Goal: Task Accomplishment & Management: Manage account settings

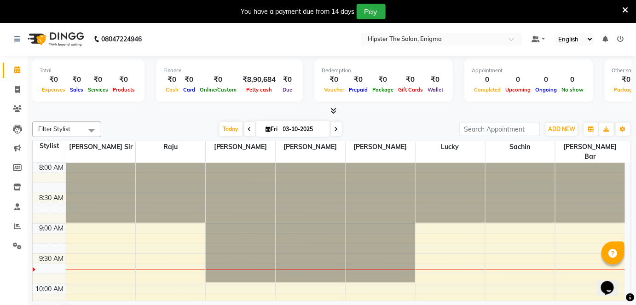
scroll to position [261, 0]
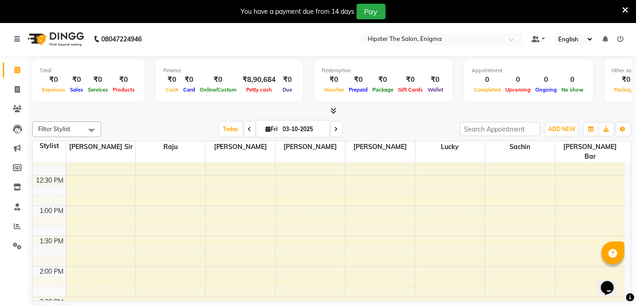
click at [249, 129] on span at bounding box center [249, 129] width 11 height 14
type input "02-10-2025"
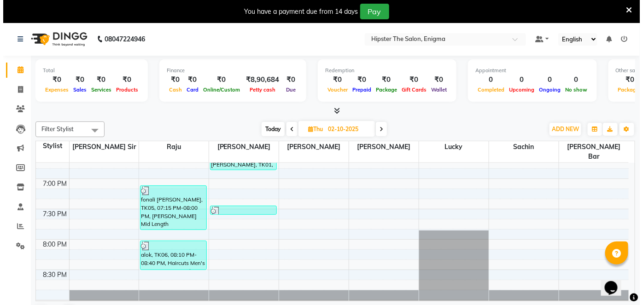
scroll to position [618, 0]
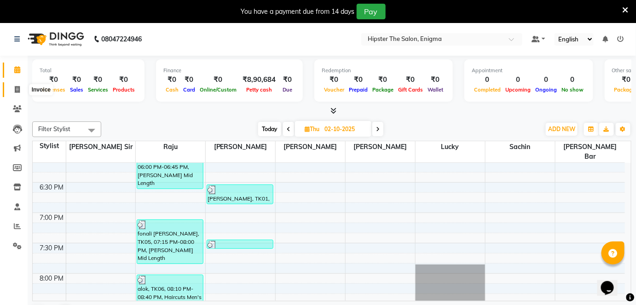
click at [12, 90] on span at bounding box center [17, 90] width 16 height 11
select select "service"
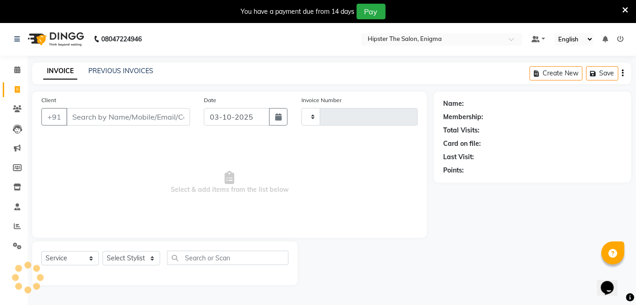
type input "1330"
select select "4468"
click at [107, 68] on link "PREVIOUS INVOICES" at bounding box center [120, 71] width 65 height 8
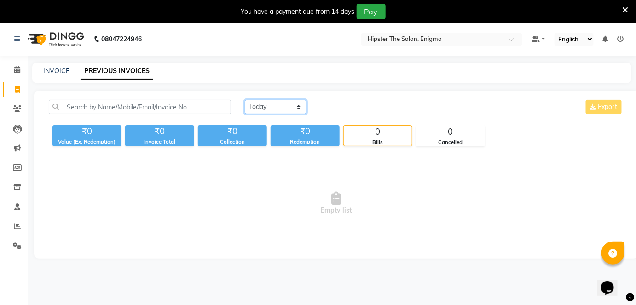
click at [256, 107] on select "[DATE] [DATE] Custom Range" at bounding box center [276, 107] width 62 height 14
select select "[DATE]"
click at [245, 100] on select "[DATE] [DATE] Custom Range" at bounding box center [276, 107] width 62 height 14
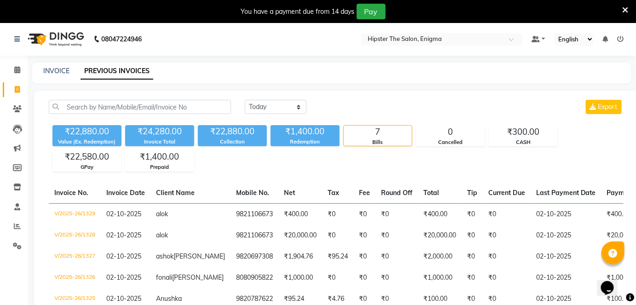
click at [622, 39] on icon at bounding box center [621, 39] width 6 height 6
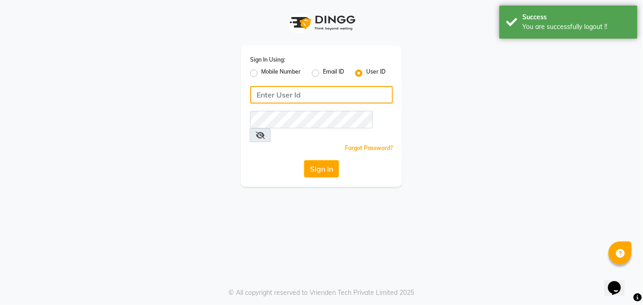
type input "9137134181"
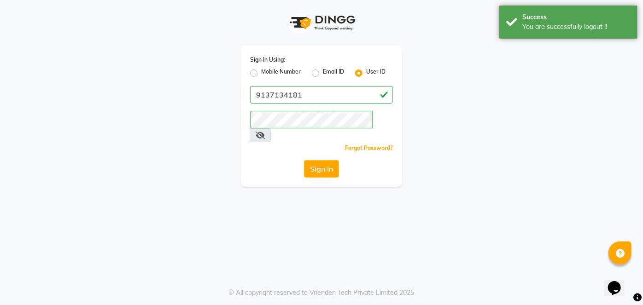
click at [261, 72] on label "Mobile Number" at bounding box center [281, 73] width 40 height 11
click at [261, 72] on input "Mobile Number" at bounding box center [264, 71] width 6 height 6
radio input "true"
radio input "false"
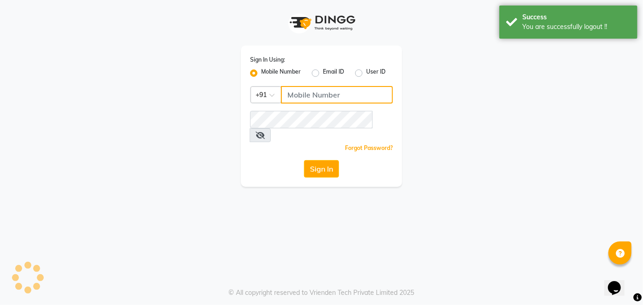
click at [290, 94] on input "Username" at bounding box center [337, 94] width 112 height 17
type input "9867141431"
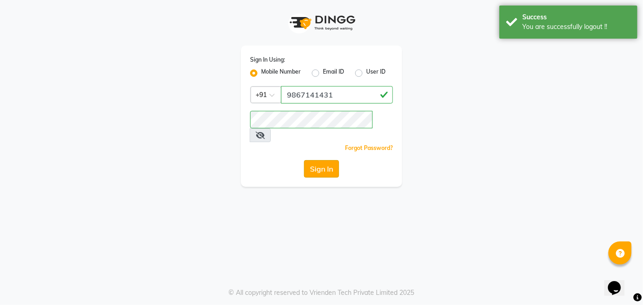
click at [326, 160] on button "Sign In" at bounding box center [321, 168] width 35 height 17
